Goal: Task Accomplishment & Management: Use online tool/utility

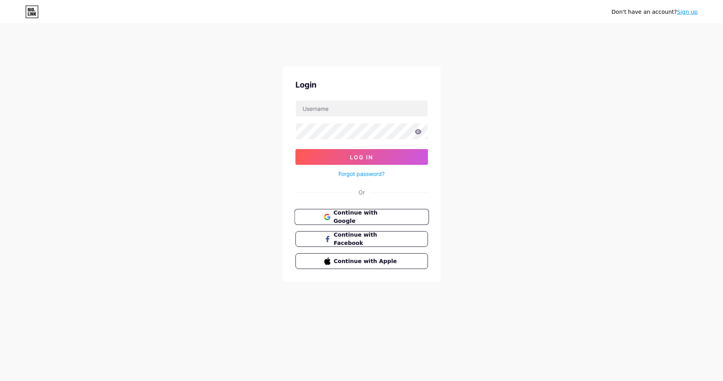
click at [361, 215] on span "Continue with Google" at bounding box center [366, 217] width 66 height 17
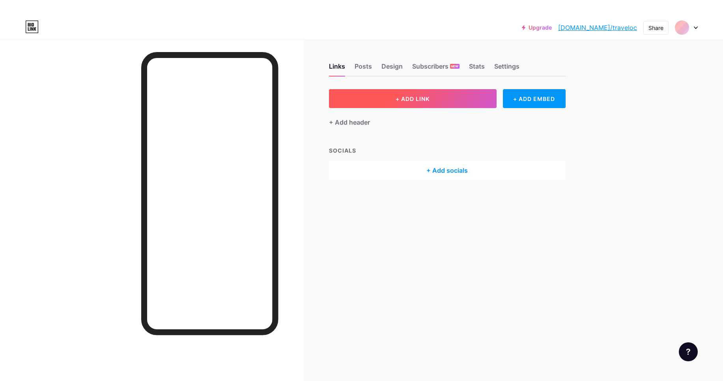
click at [402, 99] on span "+ ADD LINK" at bounding box center [413, 98] width 34 height 7
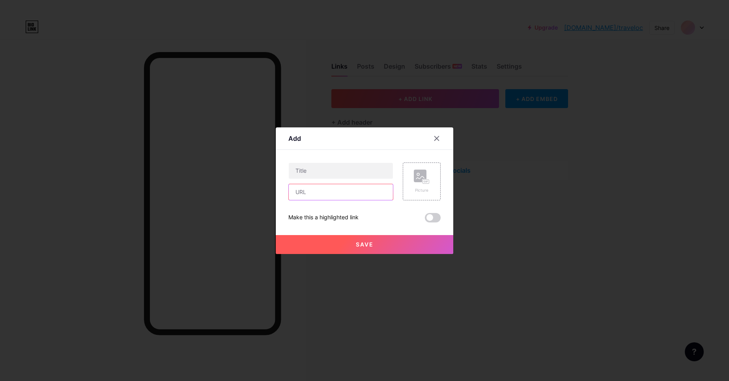
click at [348, 199] on input "text" at bounding box center [341, 192] width 104 height 16
paste input "https://blogsgod.com/cheapoair-group-reservation-usa-affordable-deals-easy-book…"
type input "https://blogsgod.com/cheapoair-group-reservation-usa-affordable-deals-easy-book…"
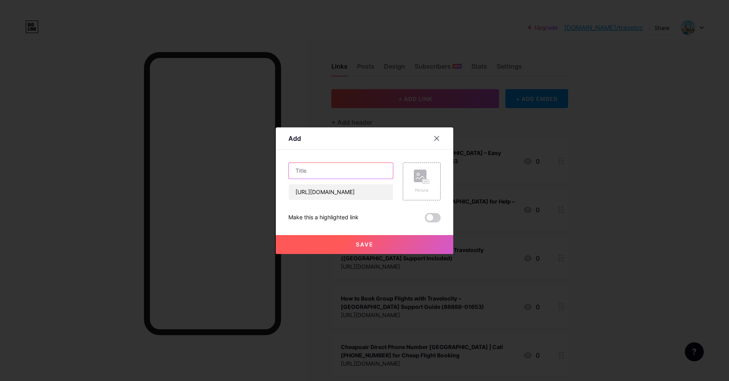
click at [352, 174] on input "text" at bounding box center [341, 171] width 104 height 16
paste input ""Cheapoair Group Reservation USA – Affordable Deals & Easy Booking""
type input "Cheapoair Group Reservation USA – Affordable Deals & Easy Booking"
click at [362, 246] on span "Save" at bounding box center [365, 244] width 18 height 7
